Goal: Transaction & Acquisition: Book appointment/travel/reservation

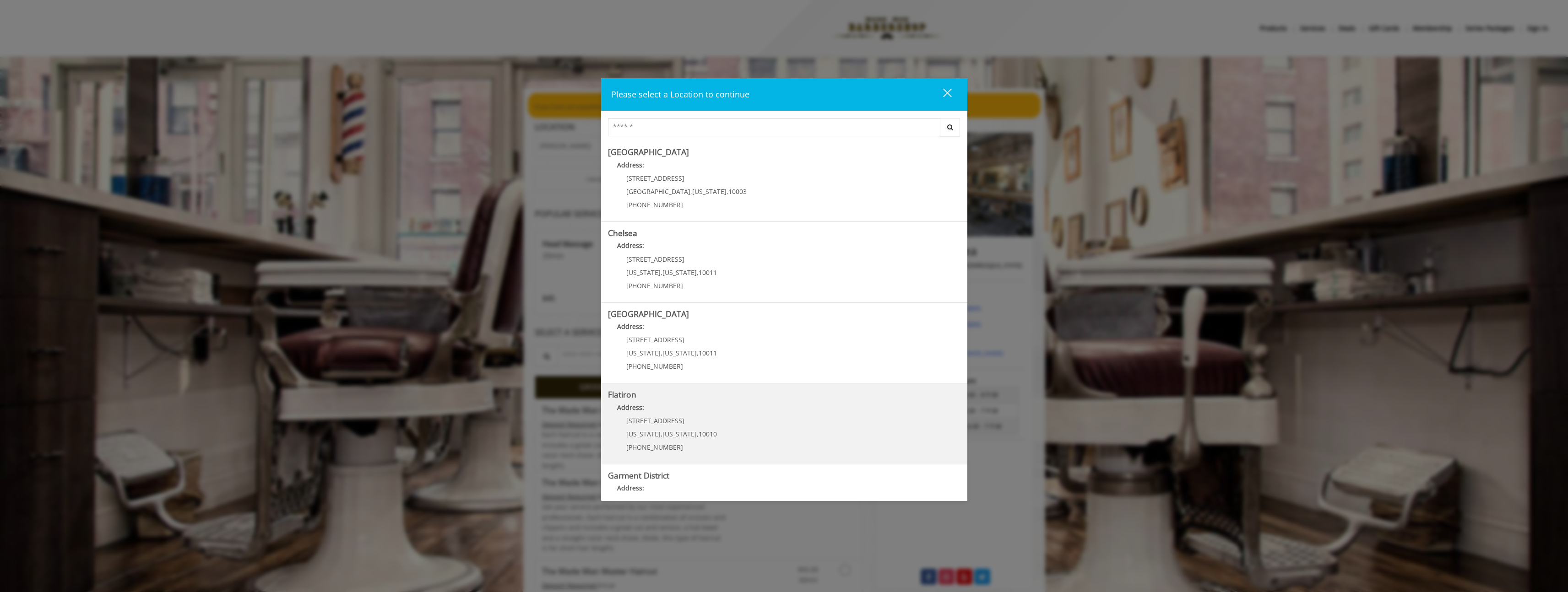
click at [722, 418] on "Flatiron Address: [STREET_ADDRESS][US_STATE][US_STATE] (917) 475-1765" at bounding box center [784, 423] width 353 height 67
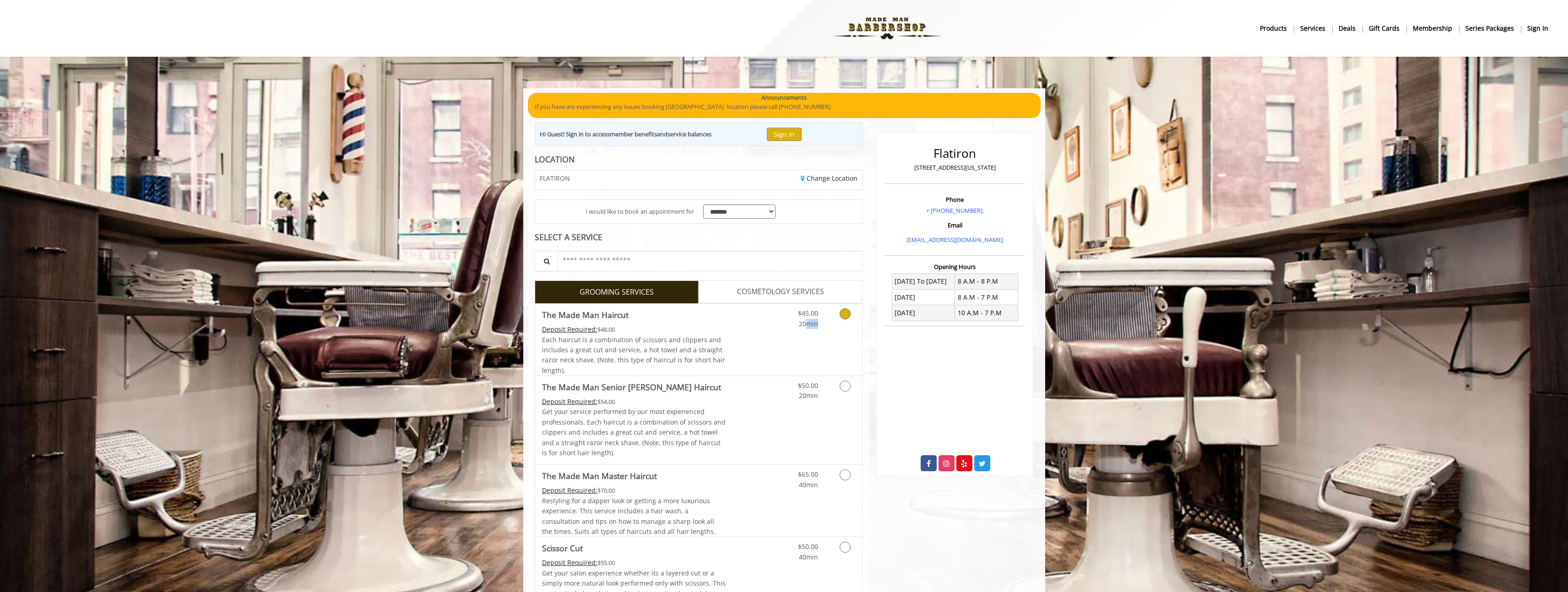
click at [806, 329] on div "$45.00 20min" at bounding box center [821, 340] width 82 height 72
click at [848, 309] on icon "Grooming services" at bounding box center [845, 314] width 11 height 11
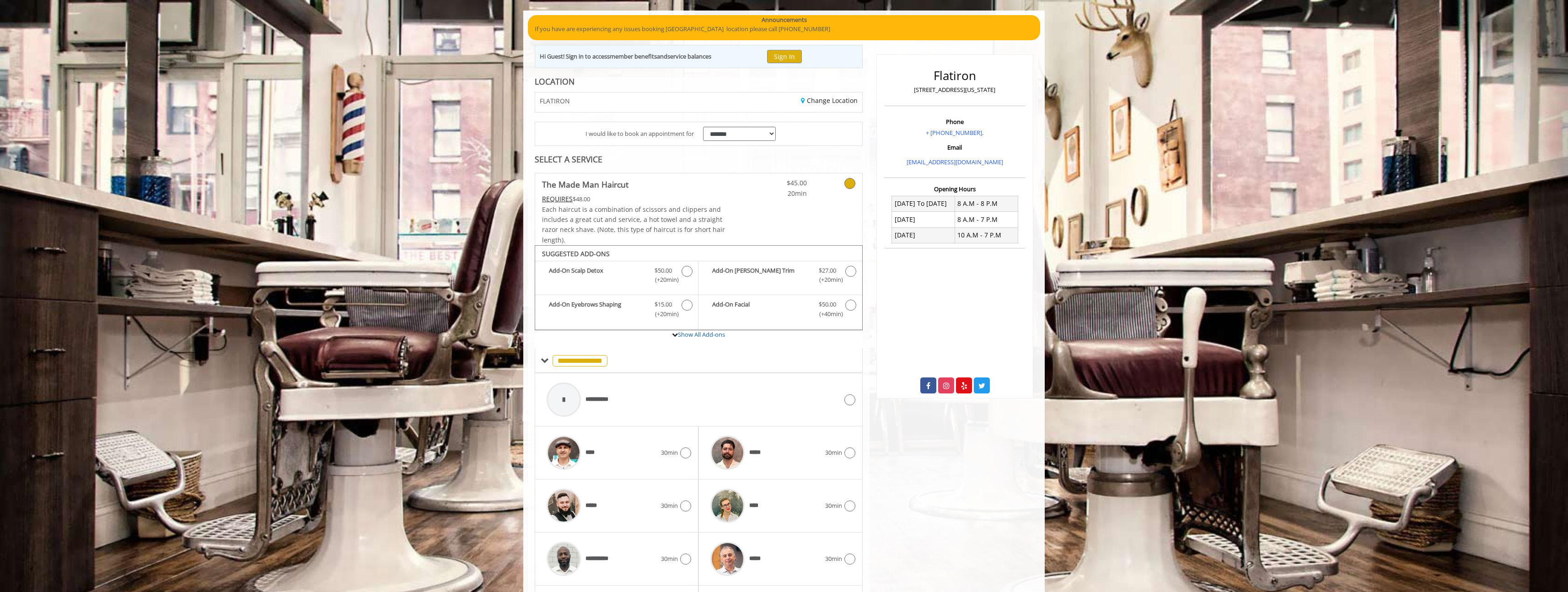
scroll to position [210, 0]
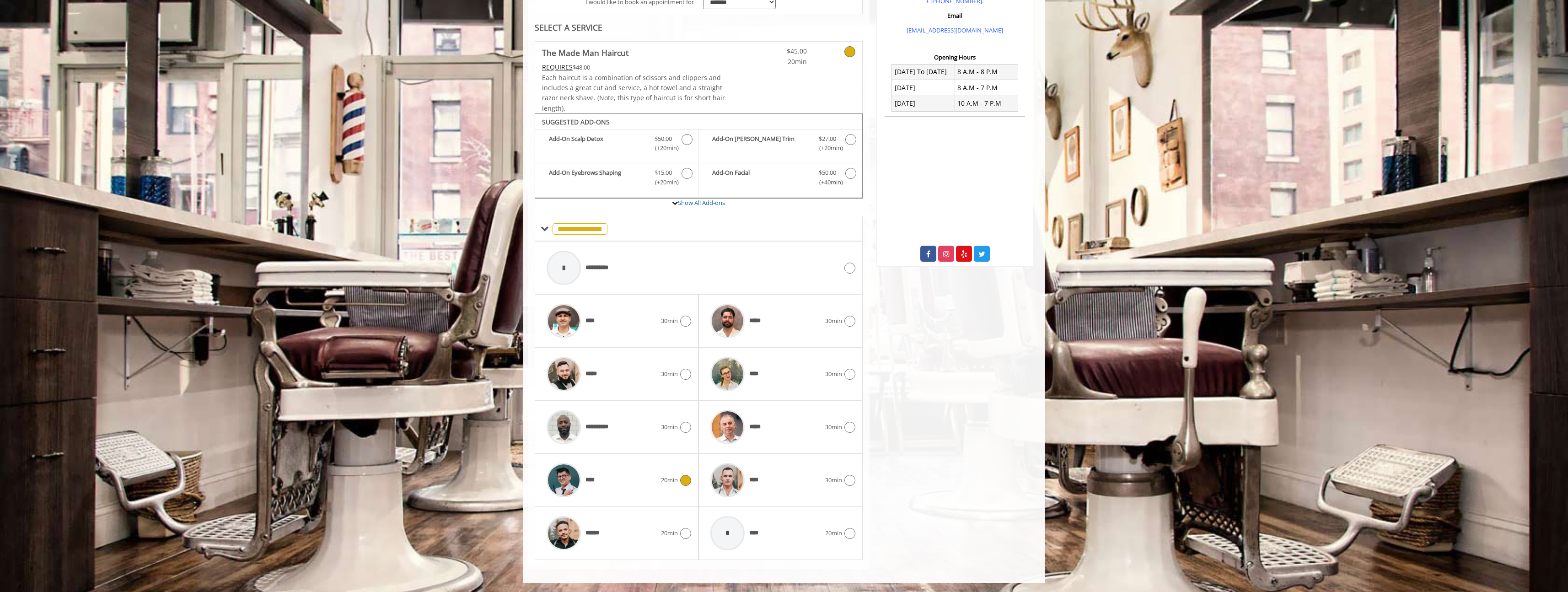
click at [682, 473] on div "**** 20min" at bounding box center [616, 480] width 149 height 43
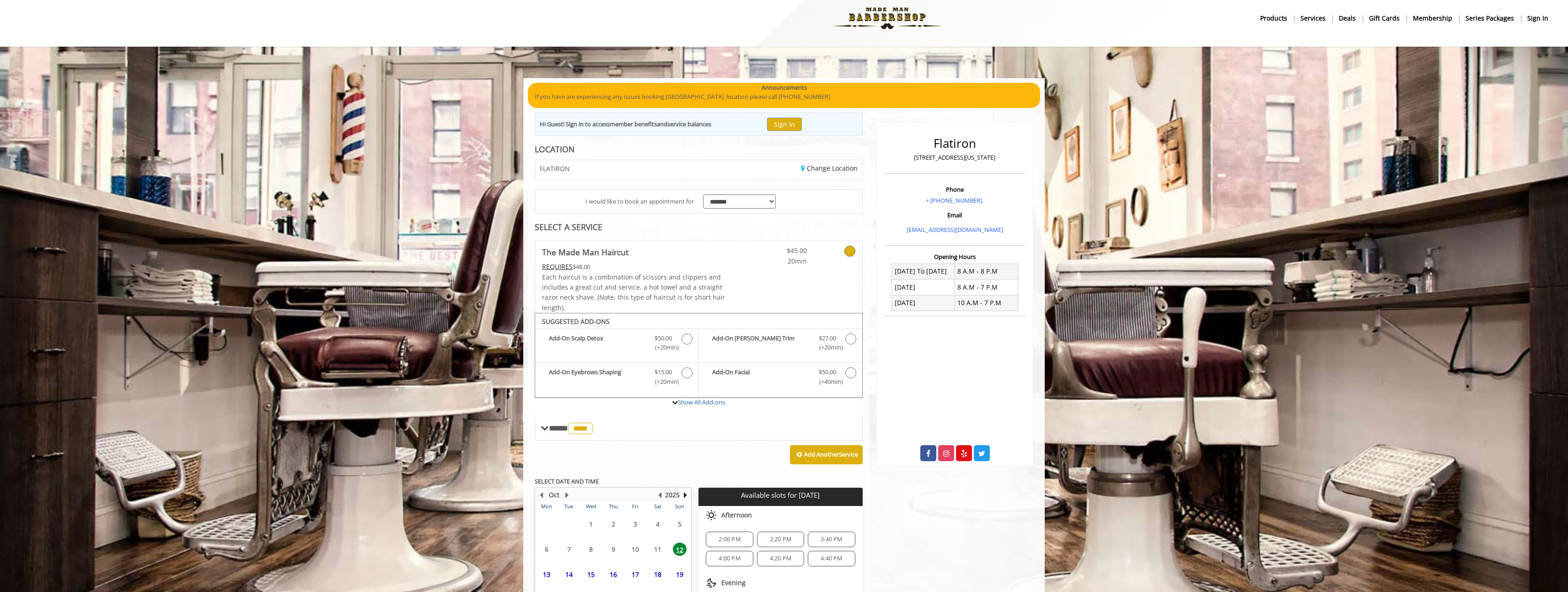
scroll to position [108, 0]
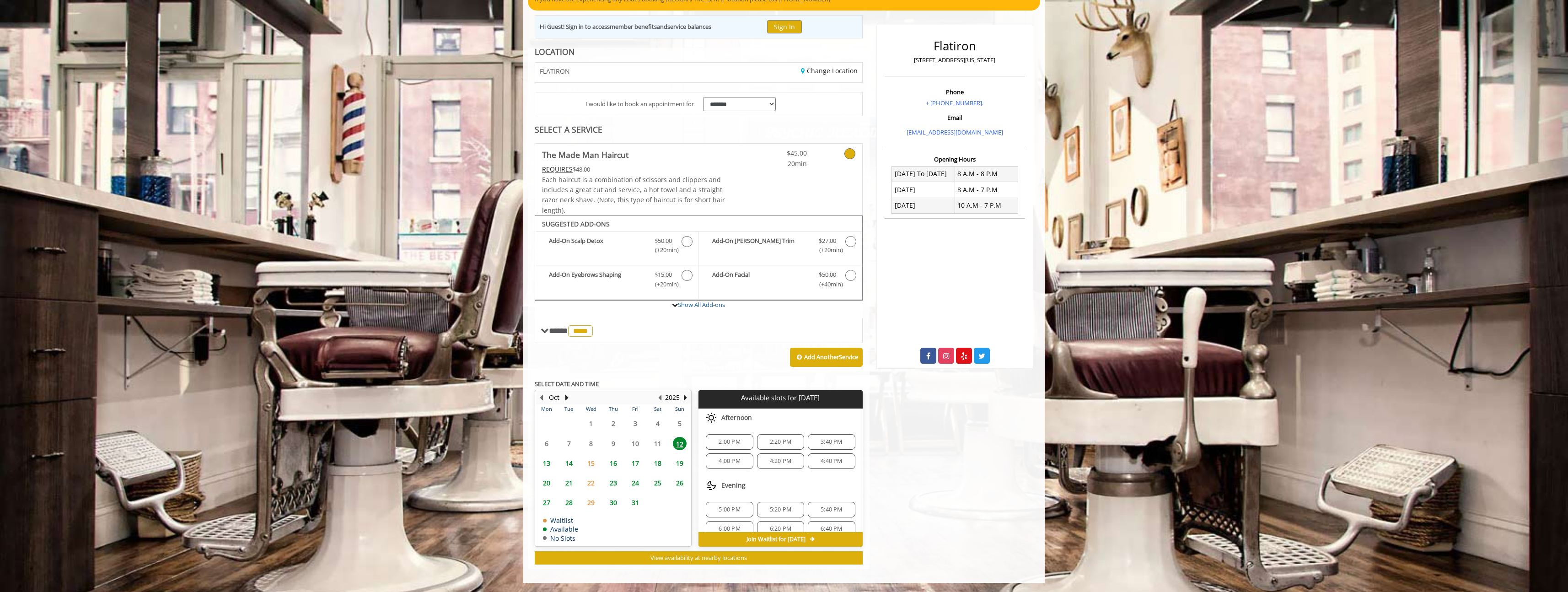
click at [680, 439] on span "12" at bounding box center [680, 444] width 13 height 13
click at [784, 445] on span "2:20 PM" at bounding box center [780, 442] width 21 height 7
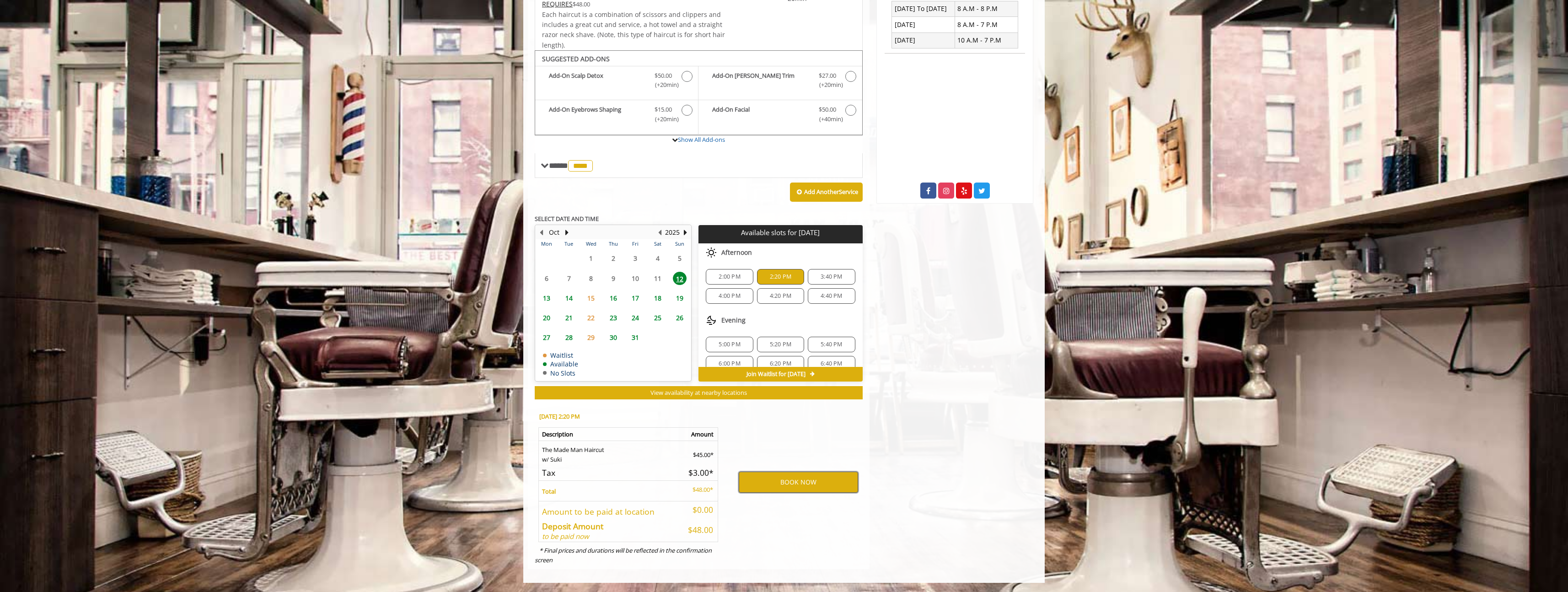
click at [789, 487] on button "BOOK NOW" at bounding box center [798, 482] width 119 height 21
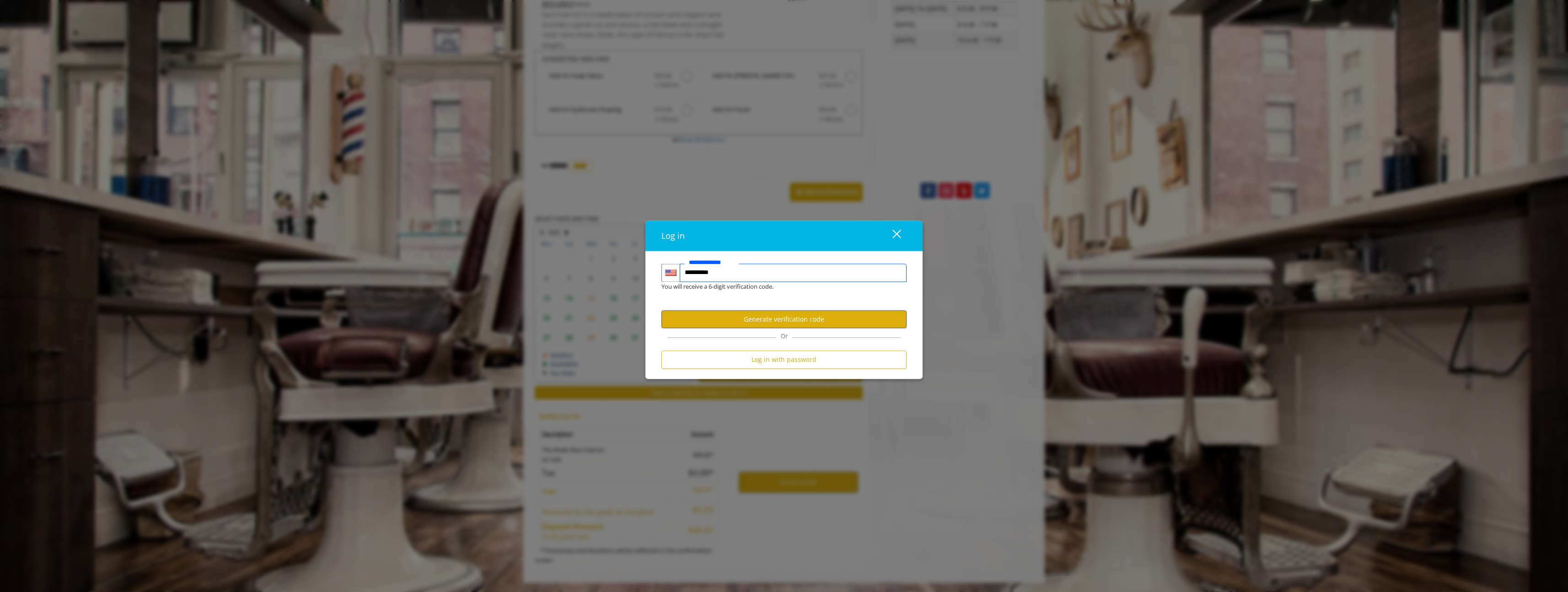
type input "**********"
click at [786, 320] on button "Generate verification code" at bounding box center [784, 319] width 245 height 18
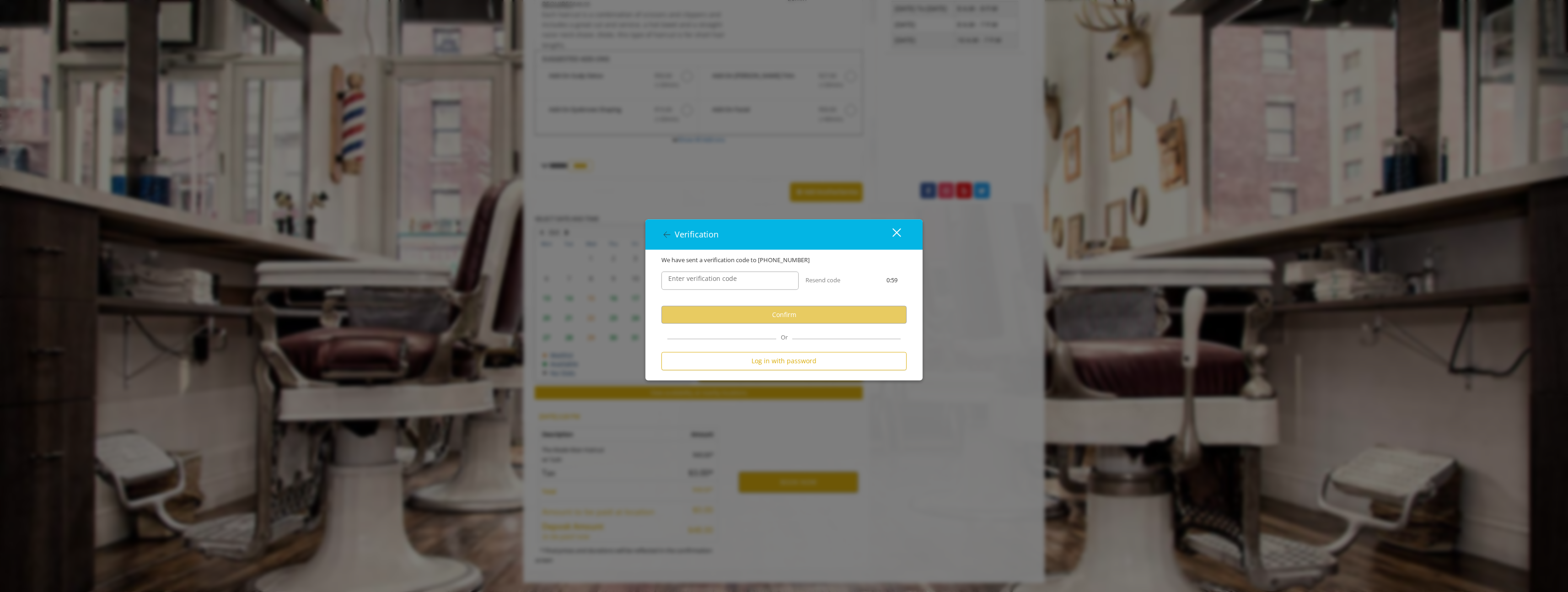
click at [737, 283] on label "Enter verification code" at bounding box center [702, 279] width 78 height 10
click at [737, 283] on input "Enter verification code" at bounding box center [730, 281] width 137 height 18
type input "******"
click at [756, 319] on button "Confirm" at bounding box center [784, 315] width 245 height 18
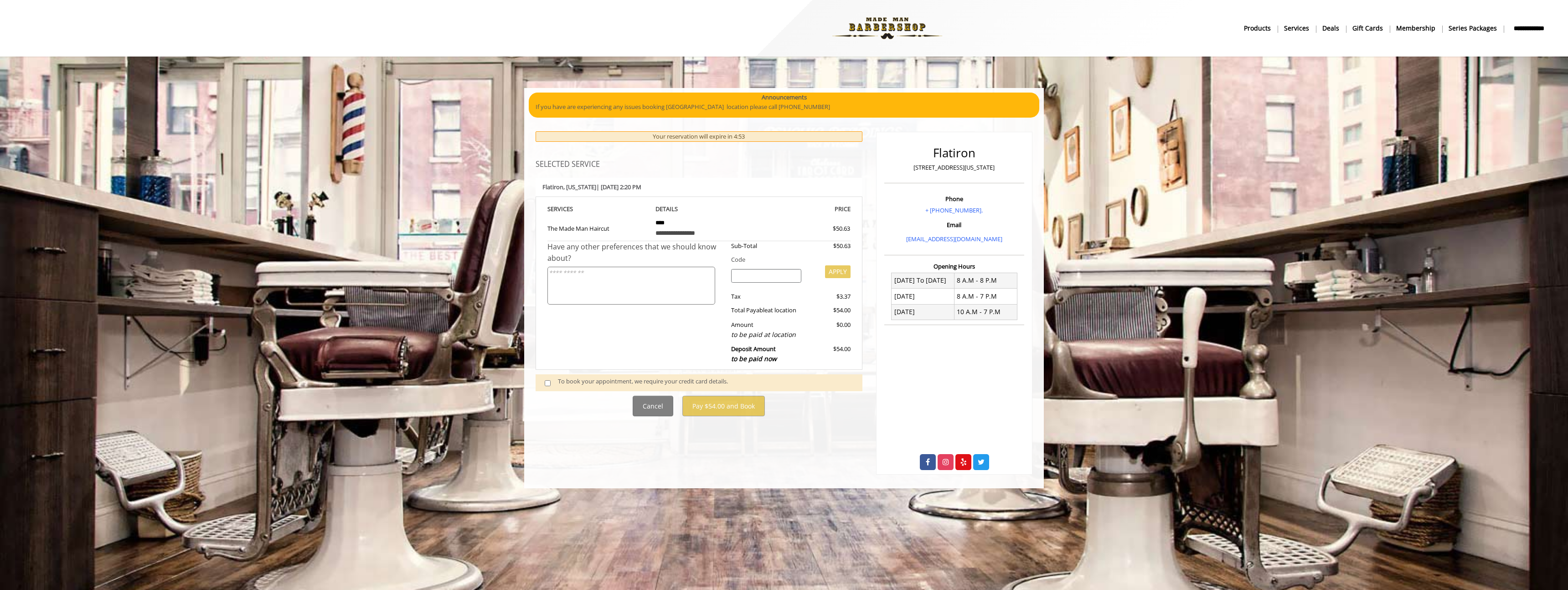
click at [699, 382] on div "To book your appointment, we require your credit card details." at bounding box center [705, 383] width 295 height 12
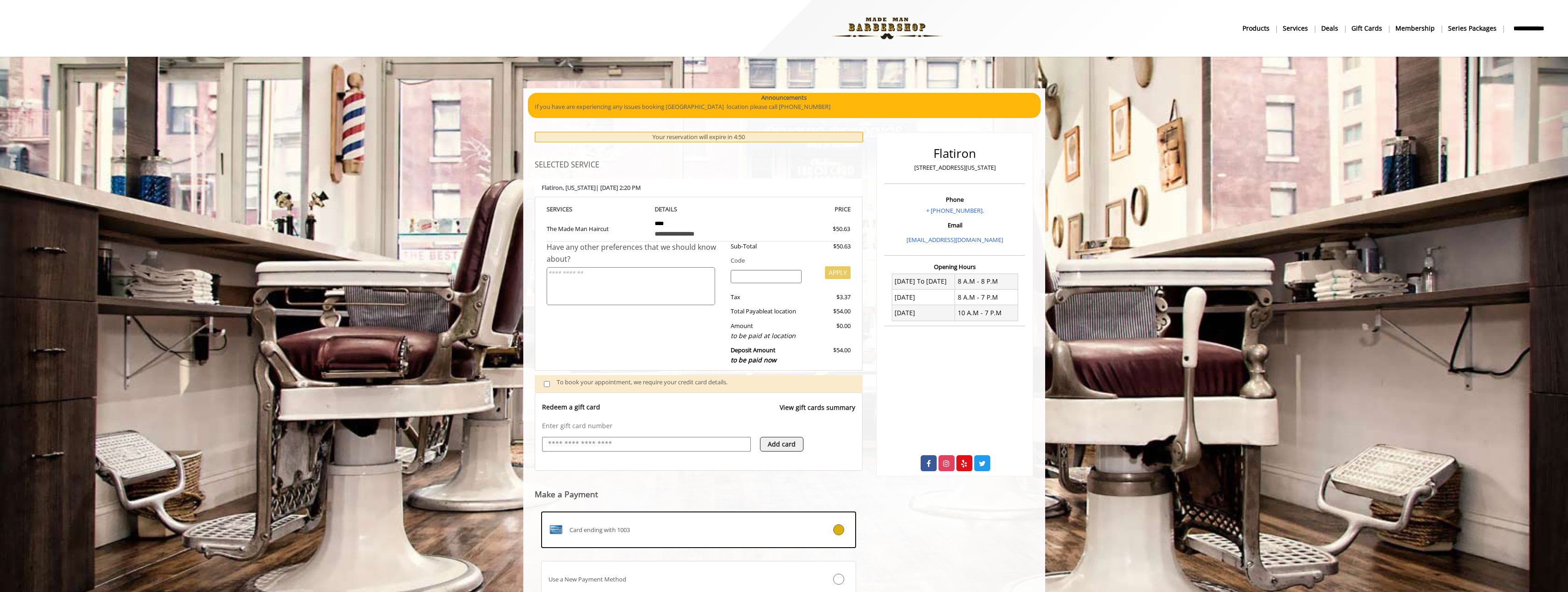
click at [590, 442] on input "text" at bounding box center [646, 444] width 199 height 11
click at [660, 519] on label "Card ending with 1003" at bounding box center [699, 530] width 315 height 37
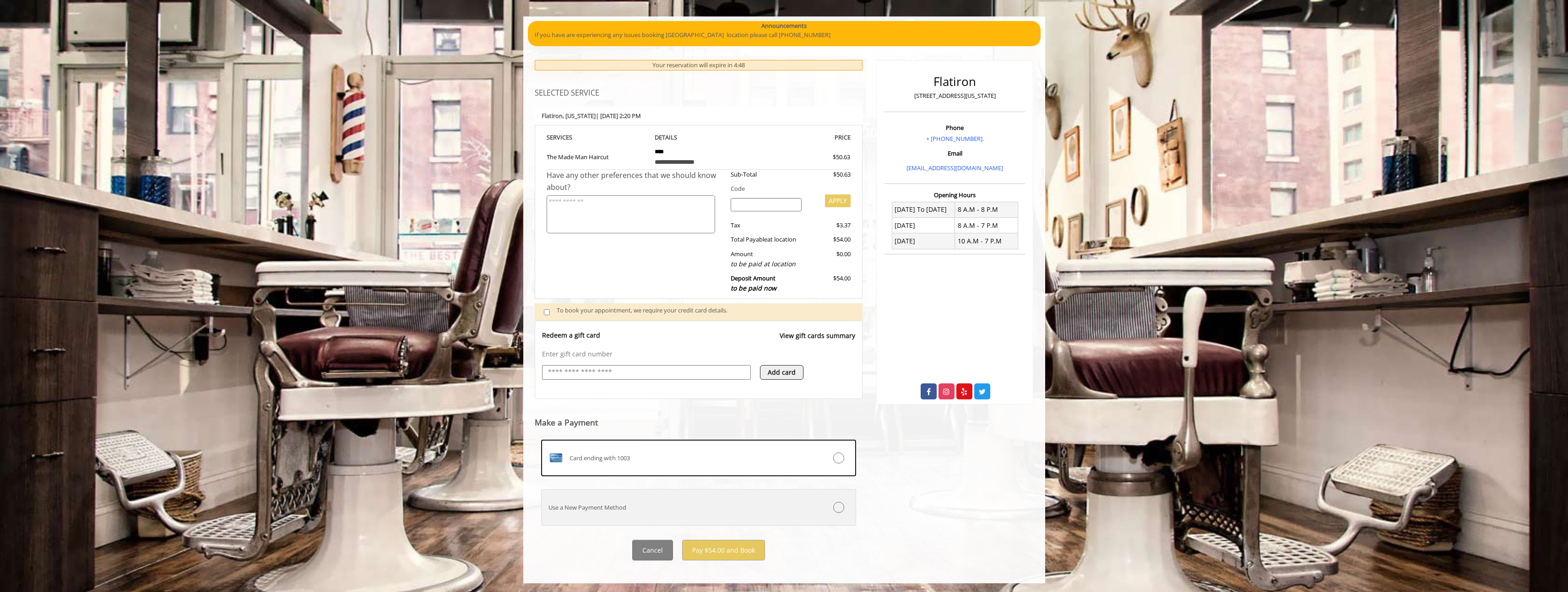
scroll to position [72, 0]
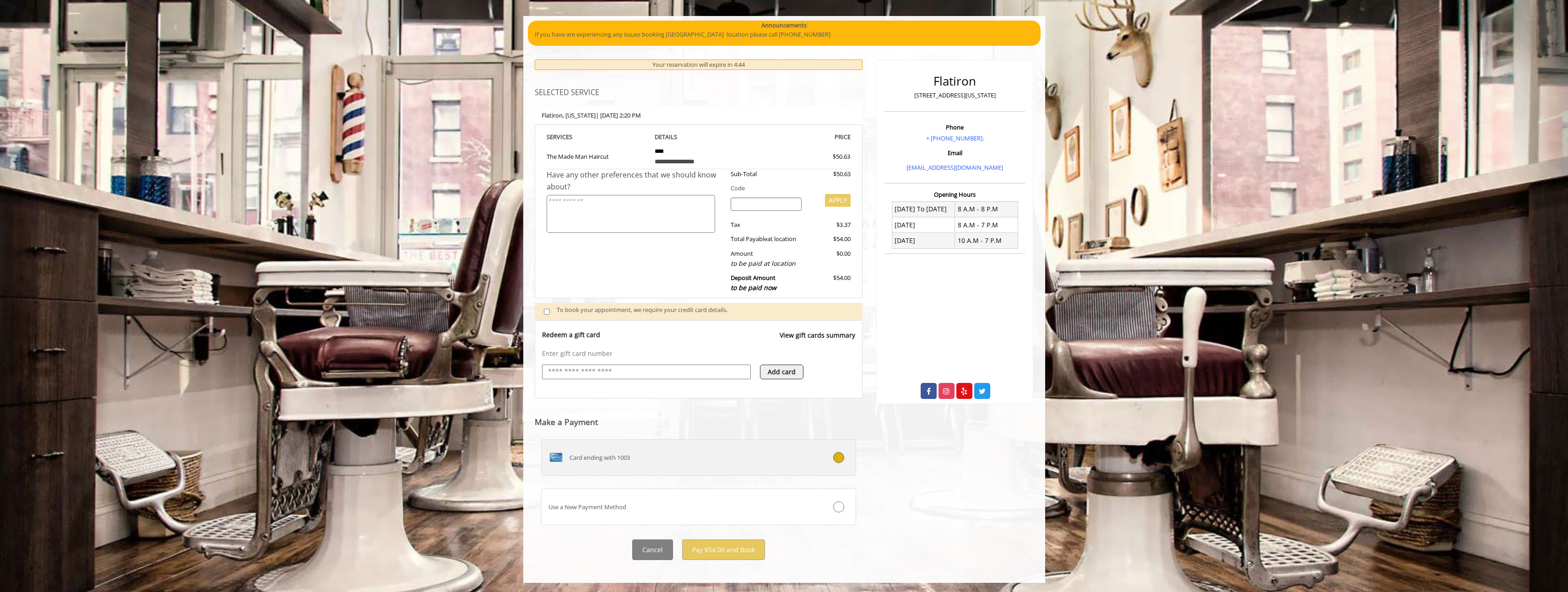
click at [713, 456] on div "Card ending with 1003" at bounding box center [672, 458] width 262 height 15
click at [742, 557] on button "Pay $54.00 and Book" at bounding box center [724, 550] width 83 height 21
